Goal: Navigation & Orientation: Find specific page/section

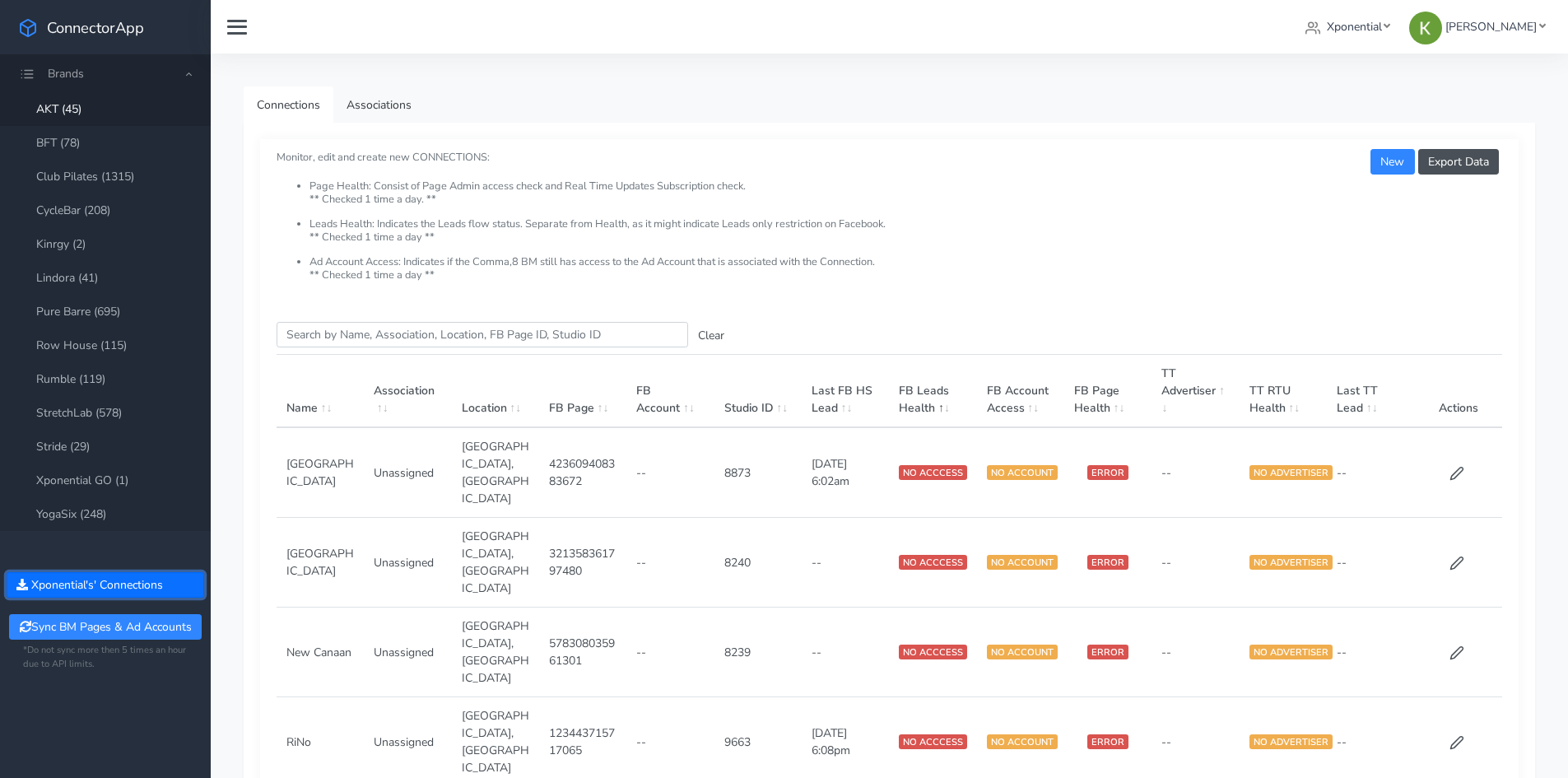
click at [149, 578] on button "Xponential 's' Connections" at bounding box center [106, 585] width 198 height 26
click at [1427, 35] on ul "Xponential Select Organization Xponential Test Org Crunch Gym Xponential Austra…" at bounding box center [1424, 27] width 252 height 31
click at [1388, 42] on link "Xponential" at bounding box center [1347, 27] width 98 height 31
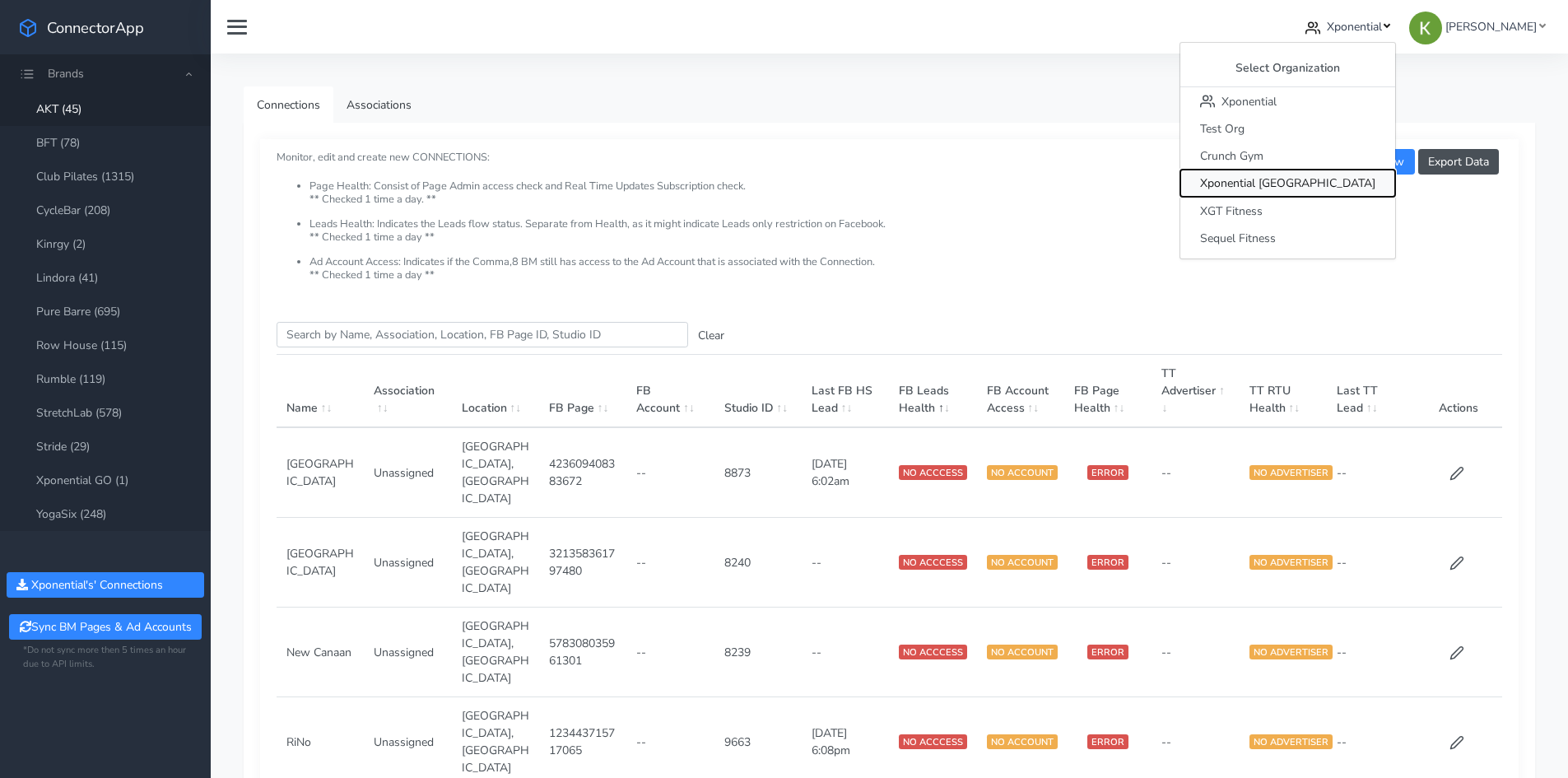
click at [1363, 183] on span "Xponential Australia" at bounding box center [1287, 184] width 175 height 16
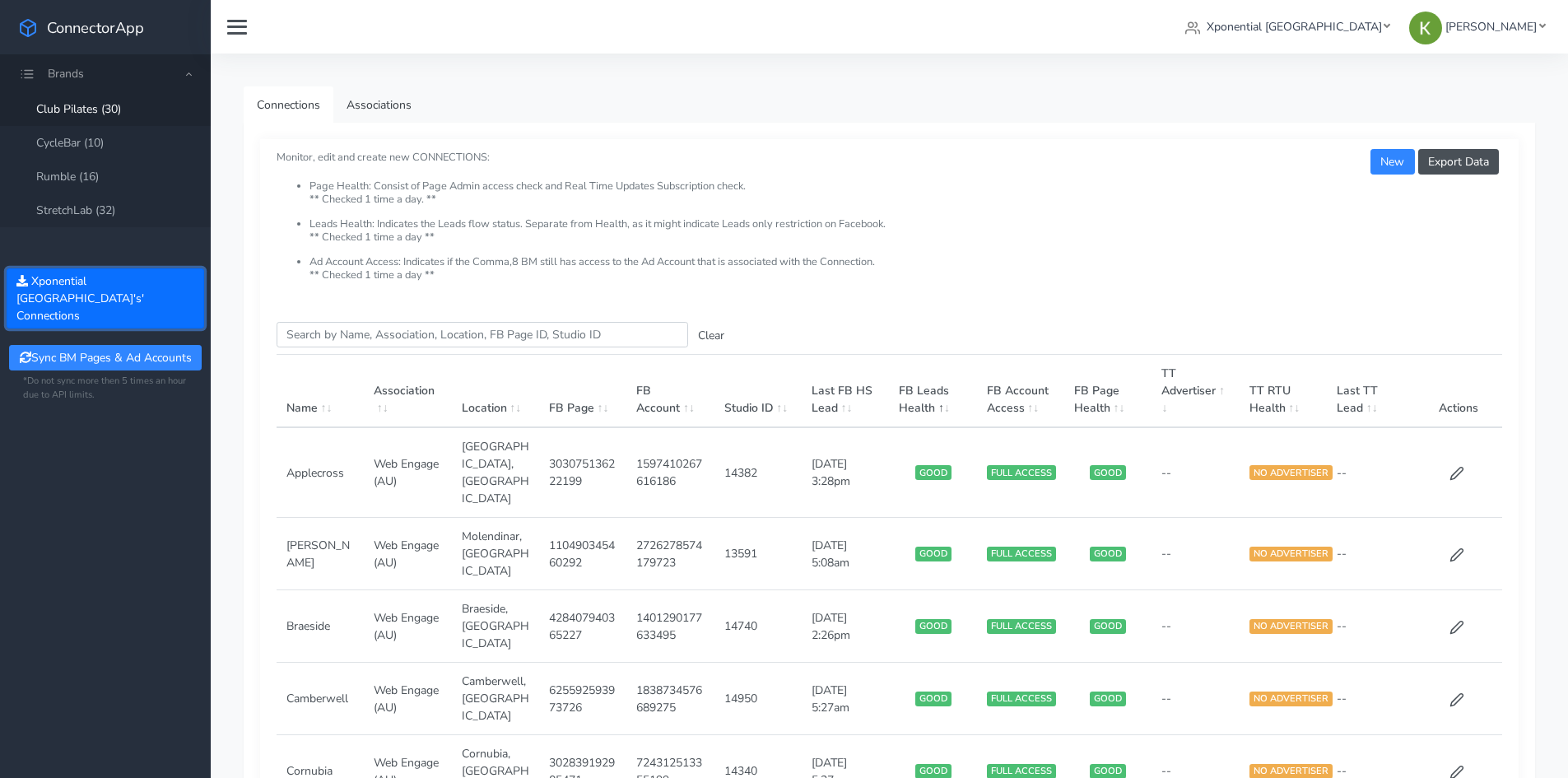
click at [133, 293] on button "Xponential Australia 's' Connections" at bounding box center [106, 298] width 198 height 60
